Goal: Navigation & Orientation: Find specific page/section

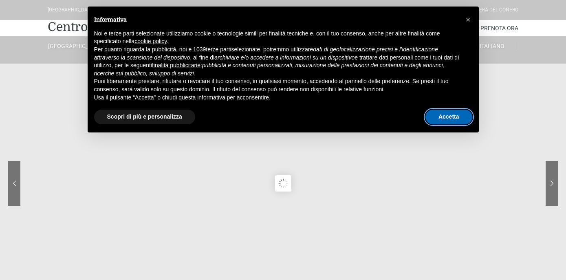
click at [448, 118] on button "Accetta" at bounding box center [449, 117] width 47 height 15
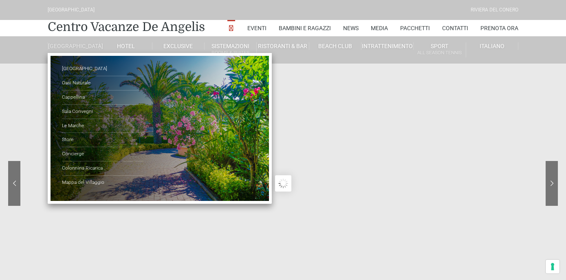
click at [72, 44] on link "[GEOGRAPHIC_DATA]" at bounding box center [74, 45] width 52 height 7
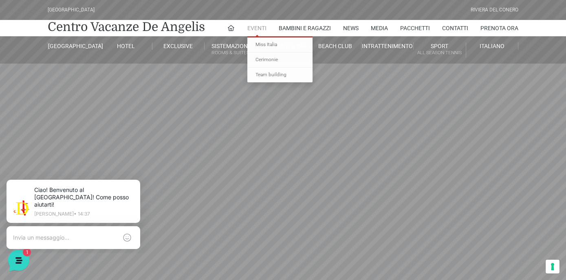
click at [261, 29] on link "Eventi" at bounding box center [257, 28] width 19 height 16
click at [266, 46] on link "Miss Italia" at bounding box center [280, 45] width 65 height 15
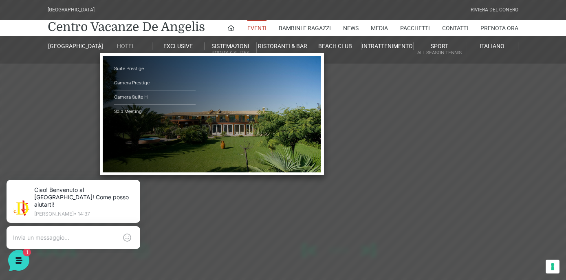
click at [130, 44] on link "Hotel" at bounding box center [126, 45] width 52 height 7
